Goal: Task Accomplishment & Management: Use online tool/utility

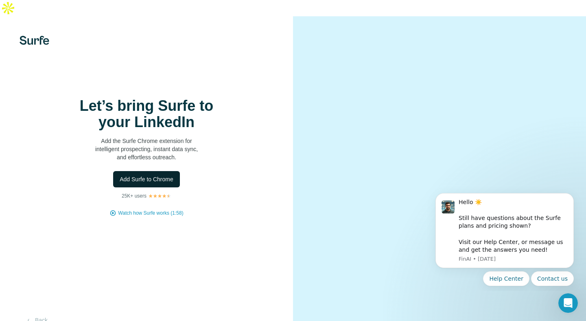
click at [154, 175] on span "Add Surfe to Chrome" at bounding box center [147, 179] width 54 height 8
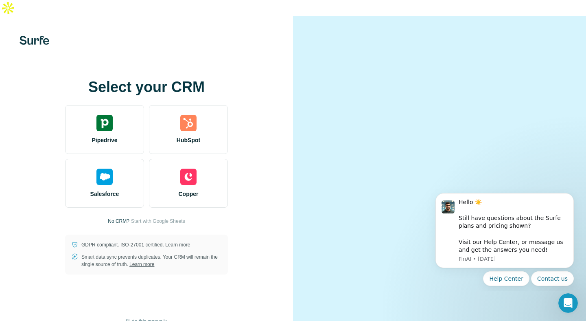
click at [211, 34] on div "Select your CRM Pipedrive HubSpot Salesforce Copper No CRM? Start with Google S…" at bounding box center [146, 176] width 293 height 321
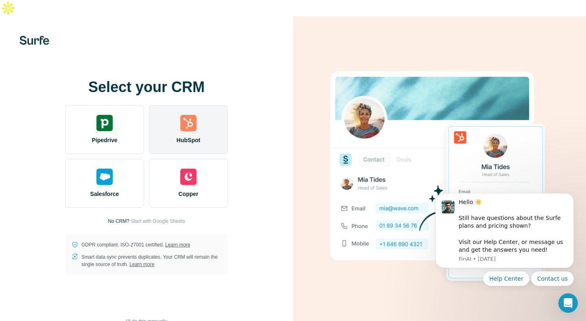
click at [197, 105] on div "HubSpot" at bounding box center [188, 129] width 79 height 49
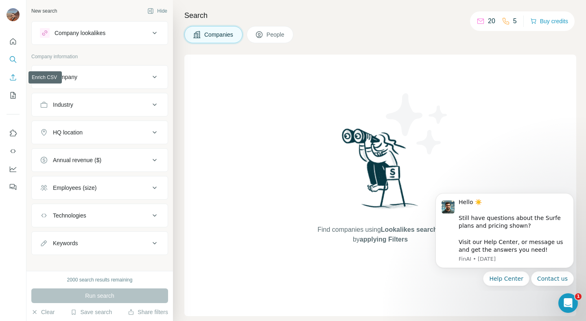
click at [15, 79] on icon "Enrich CSV" at bounding box center [13, 77] width 8 height 8
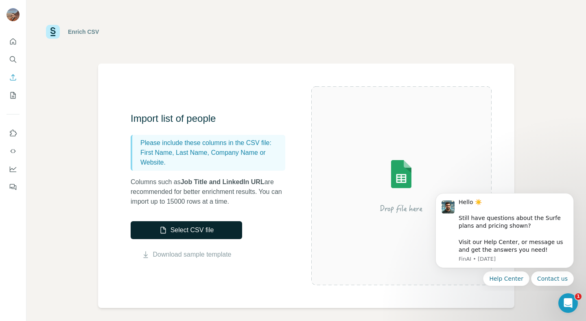
click at [193, 229] on button "Select CSV file" at bounding box center [187, 230] width 112 height 18
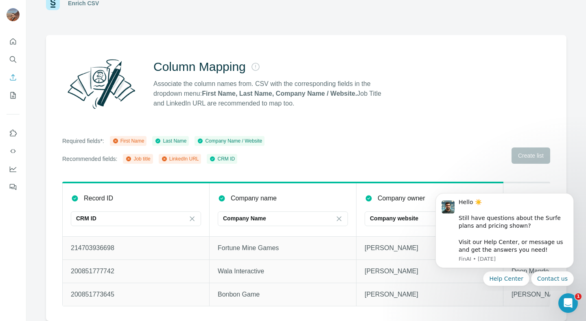
scroll to position [34, 0]
click at [481, 124] on div "Column Mapping Associate the column names from. CSV with the corresponding fiel…" at bounding box center [306, 178] width 521 height 286
click at [571, 193] on button "Dismiss notification" at bounding box center [571, 195] width 11 height 11
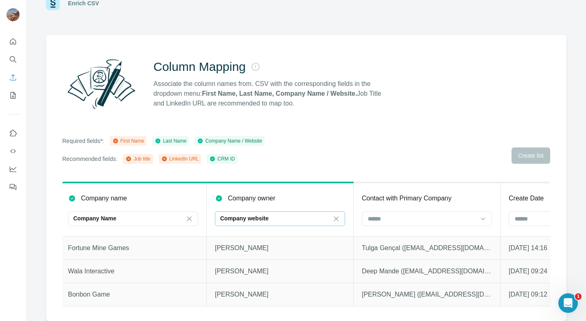
scroll to position [0, 152]
click at [474, 215] on input at bounding box center [420, 218] width 110 height 9
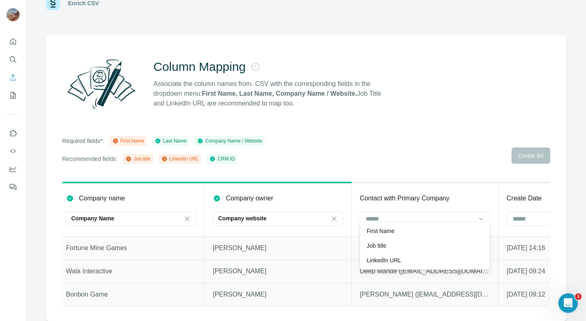
click at [417, 136] on div "Required fields*: First Name Last Name Company Name / Website Recommended field…" at bounding box center [306, 150] width 488 height 28
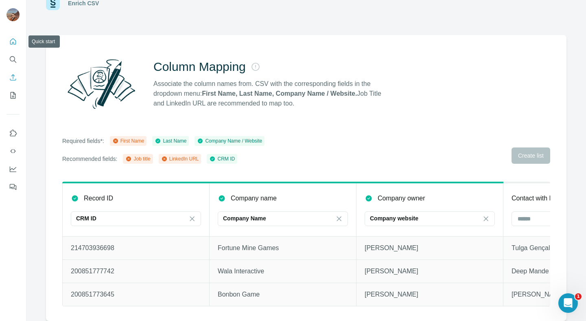
click at [13, 42] on icon "Quick start" at bounding box center [13, 41] width 6 height 6
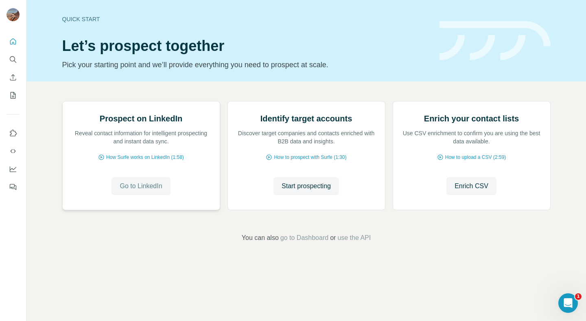
click at [146, 191] on span "Go to LinkedIn" at bounding box center [141, 186] width 42 height 10
click at [149, 191] on span "Go to LinkedIn" at bounding box center [141, 186] width 42 height 10
click at [146, 161] on span "How Surfe works on LinkedIn (1:58)" at bounding box center [145, 156] width 78 height 7
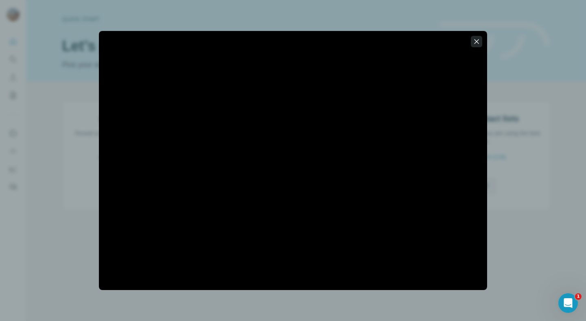
click at [479, 44] on icon "button" at bounding box center [477, 41] width 8 height 8
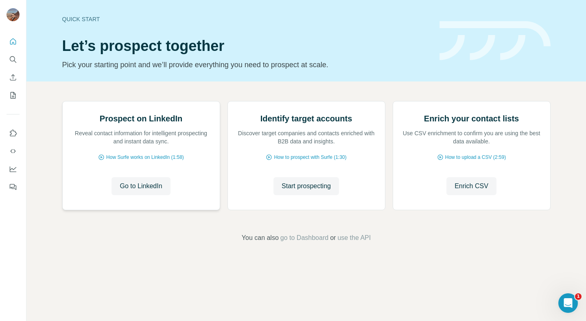
scroll to position [29, 0]
click at [13, 135] on icon "Use Surfe on LinkedIn" at bounding box center [13, 133] width 8 height 8
